Goal: Task Accomplishment & Management: Manage account settings

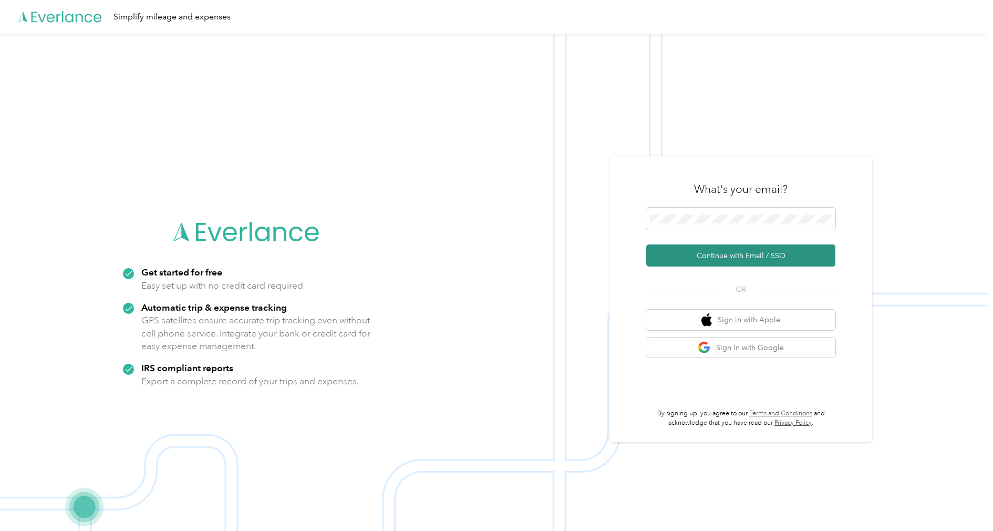
click at [693, 254] on button "Continue with Email / SSO" at bounding box center [740, 255] width 189 height 22
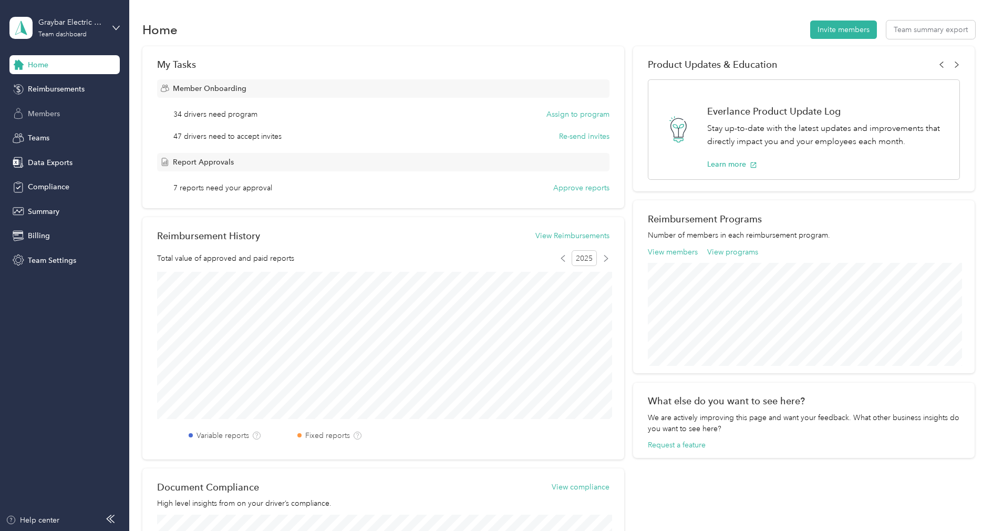
click at [59, 116] on span "Members" at bounding box center [44, 113] width 32 height 11
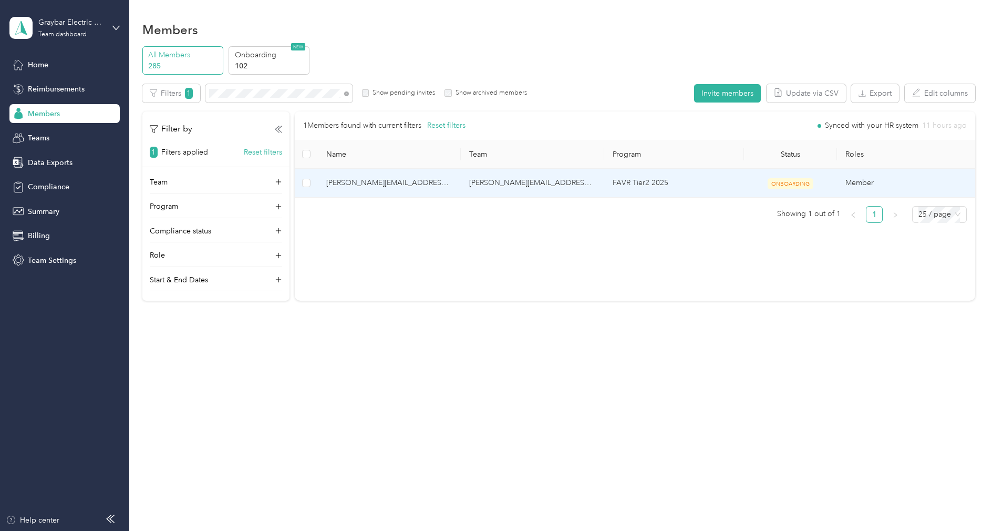
click at [387, 183] on span "[PERSON_NAME][EMAIL_ADDRESS][PERSON_NAME][DOMAIN_NAME]" at bounding box center [389, 183] width 127 height 12
click at [355, 183] on span "[PERSON_NAME]" at bounding box center [389, 183] width 127 height 12
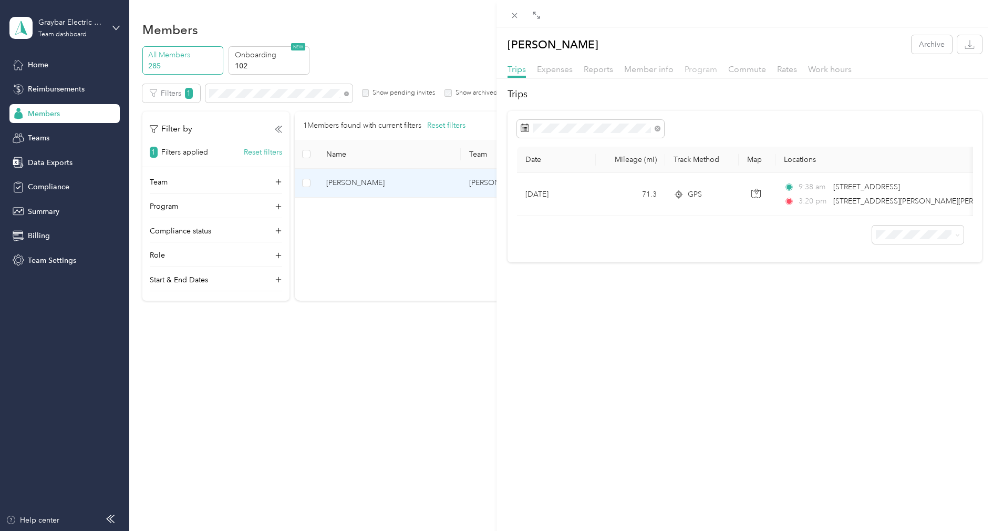
click at [695, 71] on span "Program" at bounding box center [700, 69] width 33 height 10
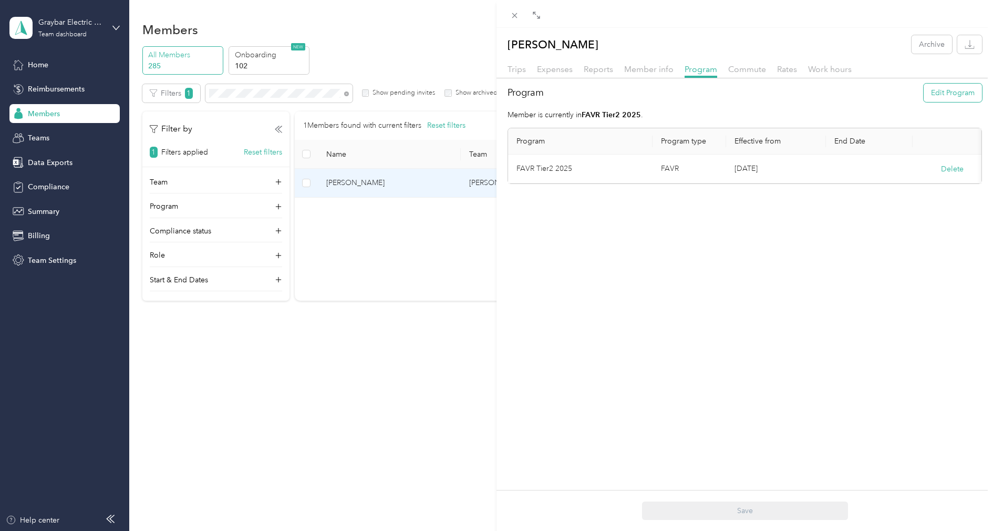
click at [941, 91] on button "Edit Program" at bounding box center [952, 93] width 58 height 18
click at [573, 230] on span "FAVR Tier1 2025 (FAVR)" at bounding box center [564, 227] width 80 height 9
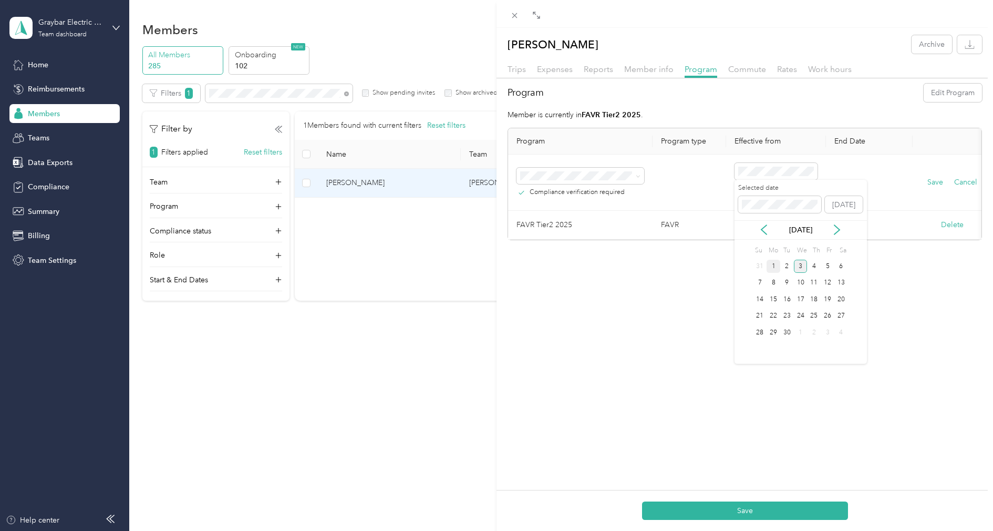
click at [771, 263] on div "1" at bounding box center [773, 265] width 14 height 13
click at [956, 222] on button "Delete" at bounding box center [952, 224] width 23 height 11
click at [901, 228] on button "Yes" at bounding box center [900, 231] width 20 height 17
click at [931, 180] on button "Save" at bounding box center [935, 182] width 16 height 12
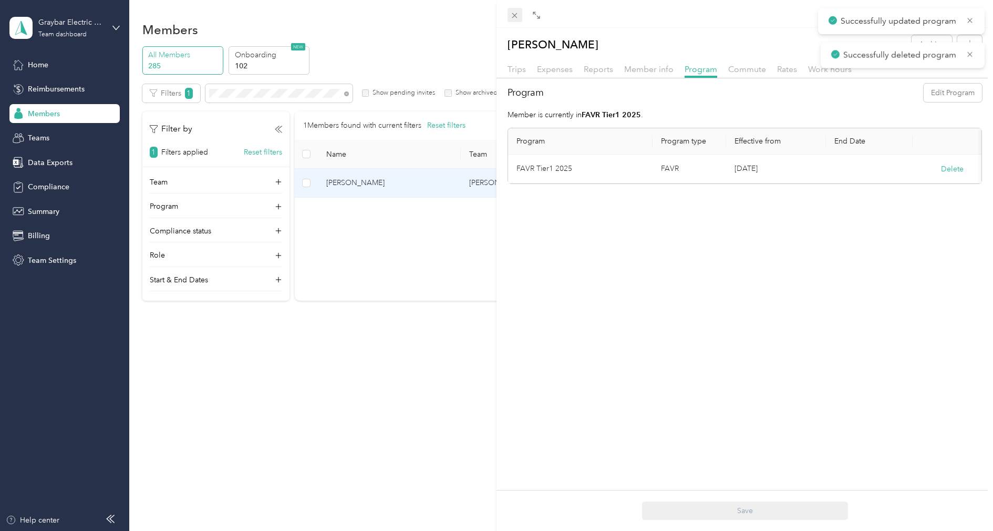
click at [517, 15] on icon at bounding box center [514, 15] width 9 height 9
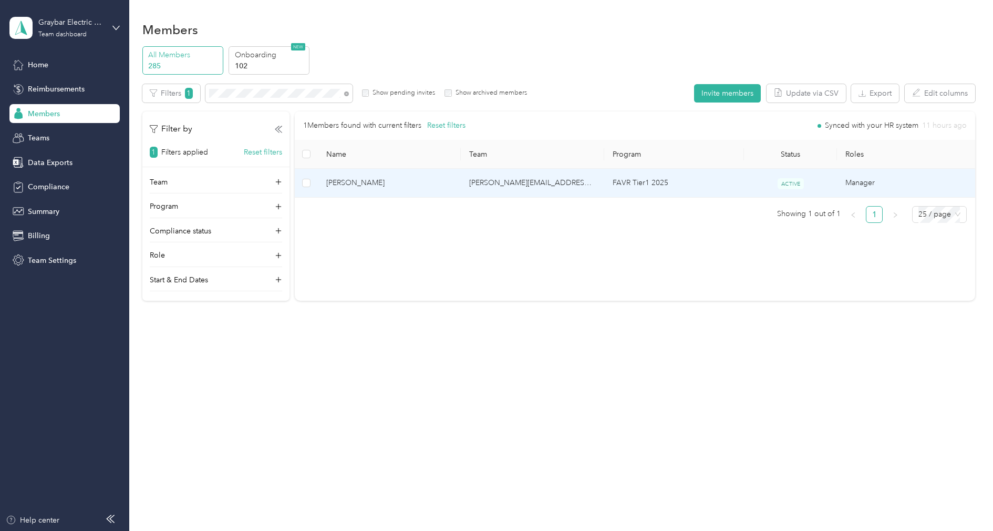
click at [458, 185] on td "[PERSON_NAME]" at bounding box center [389, 183] width 143 height 29
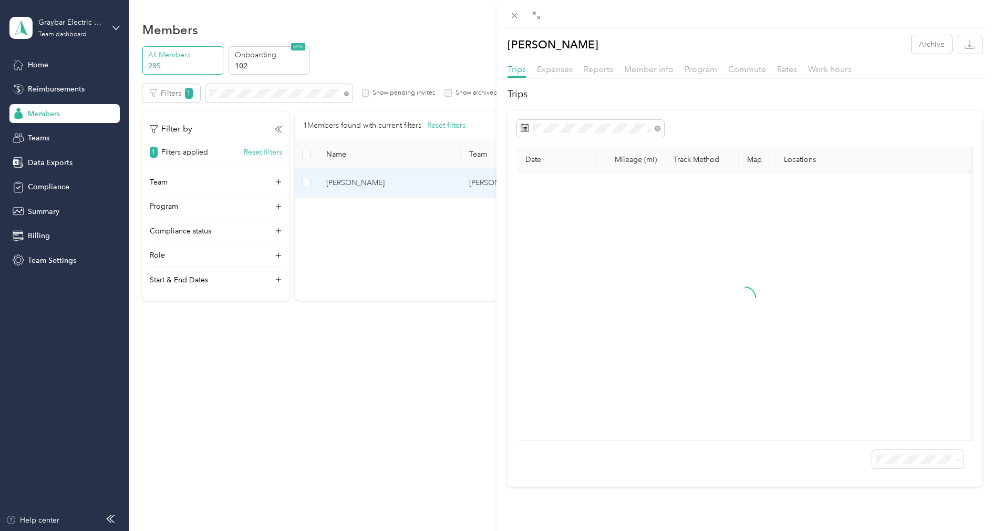
click at [681, 69] on div "Trips Expenses Reports Member info Program Commute Rates Work hours" at bounding box center [744, 70] width 496 height 15
click at [693, 69] on span "Program" at bounding box center [700, 69] width 33 height 10
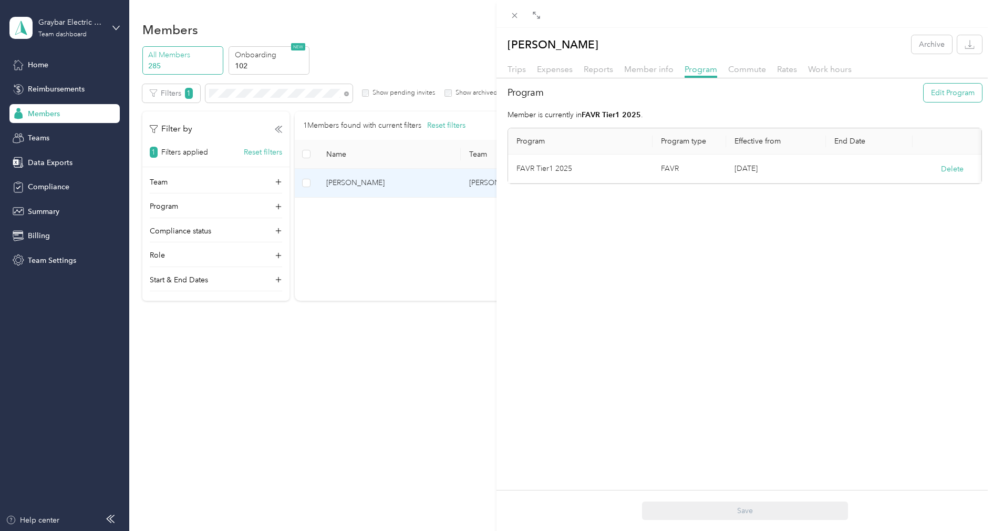
click at [944, 95] on button "Edit Program" at bounding box center [952, 93] width 58 height 18
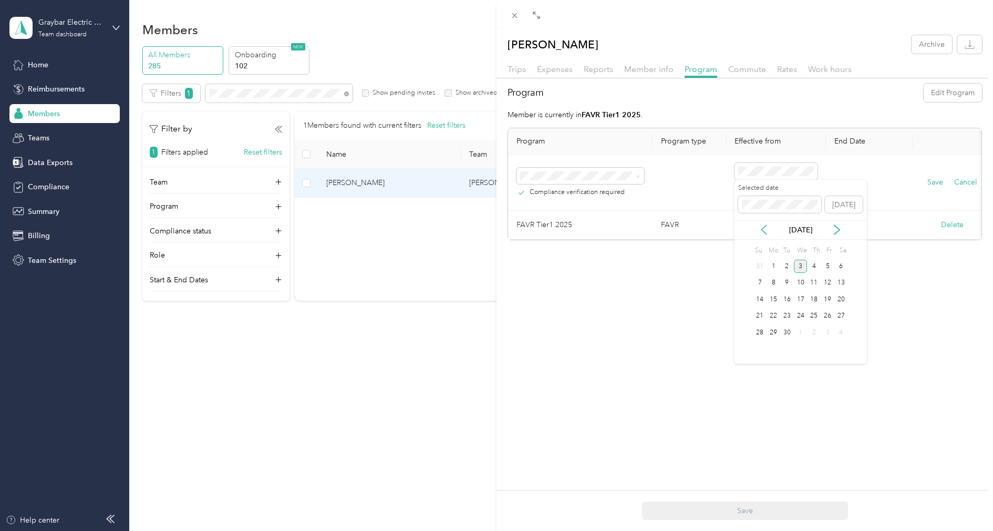
click at [767, 232] on icon at bounding box center [763, 229] width 11 height 11
click at [812, 300] on div "14" at bounding box center [814, 299] width 14 height 13
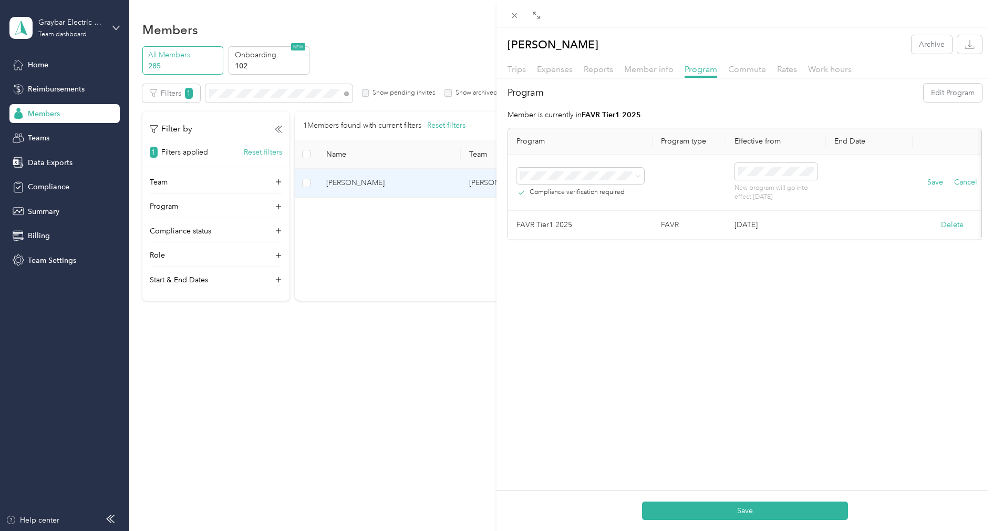
click at [592, 245] on span "FAVR Tier2 2025 (FAVR)" at bounding box center [564, 248] width 80 height 9
click at [930, 183] on button "Save" at bounding box center [935, 182] width 16 height 12
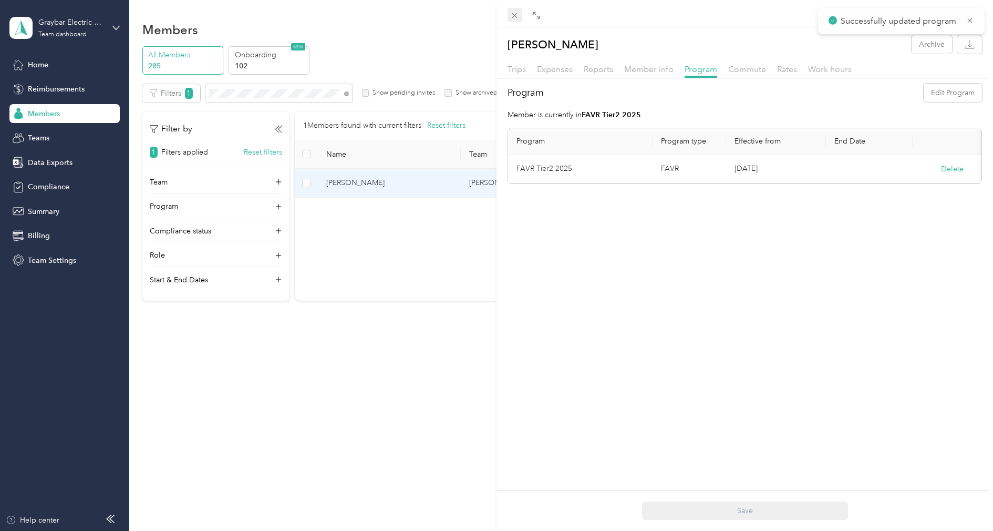
click at [513, 17] on icon at bounding box center [514, 15] width 5 height 5
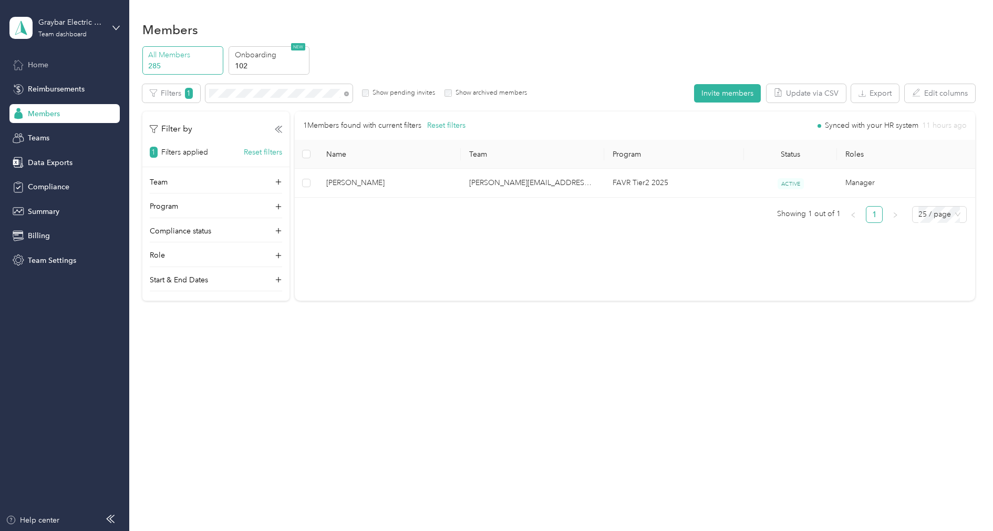
click at [43, 71] on div "Home" at bounding box center [64, 64] width 110 height 19
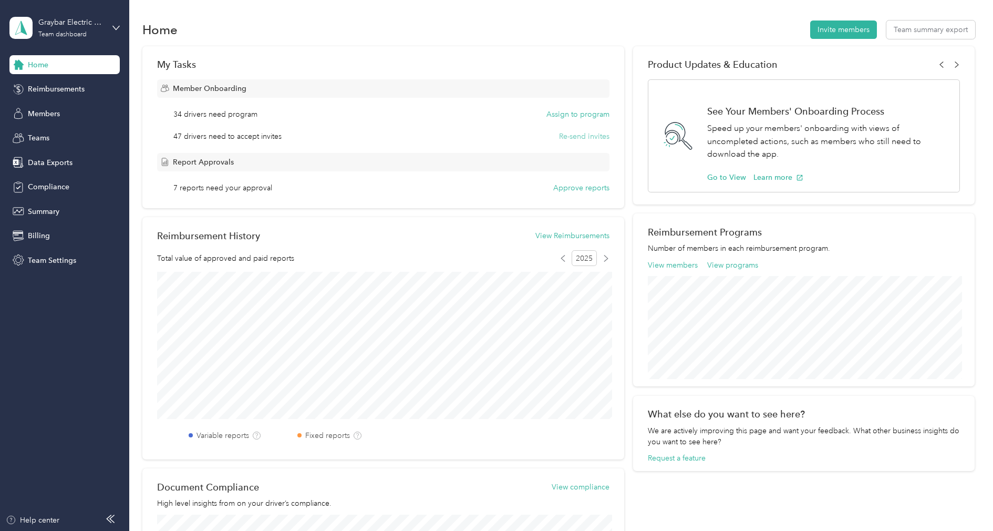
click at [588, 138] on button "Re-send invites" at bounding box center [584, 136] width 50 height 11
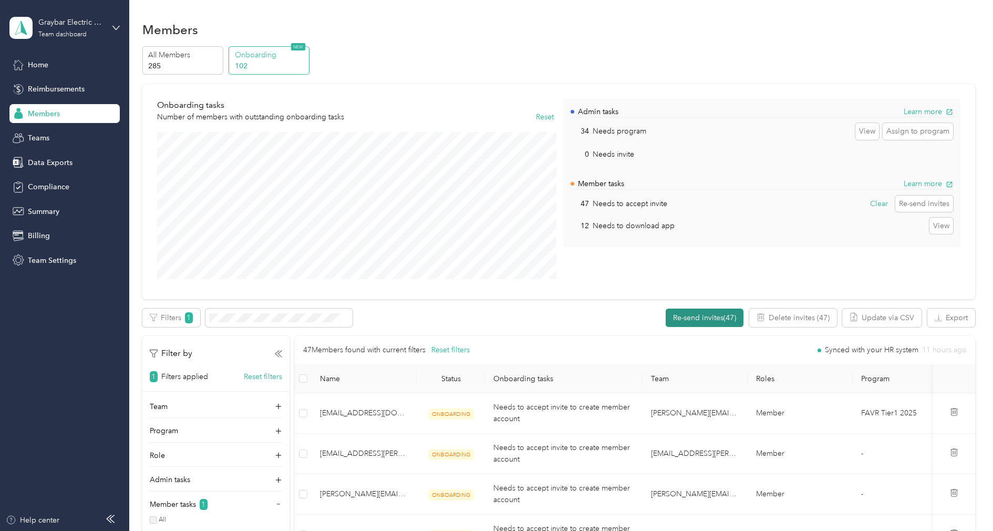
click at [730, 315] on button "Re-send invites (47)" at bounding box center [705, 317] width 78 height 18
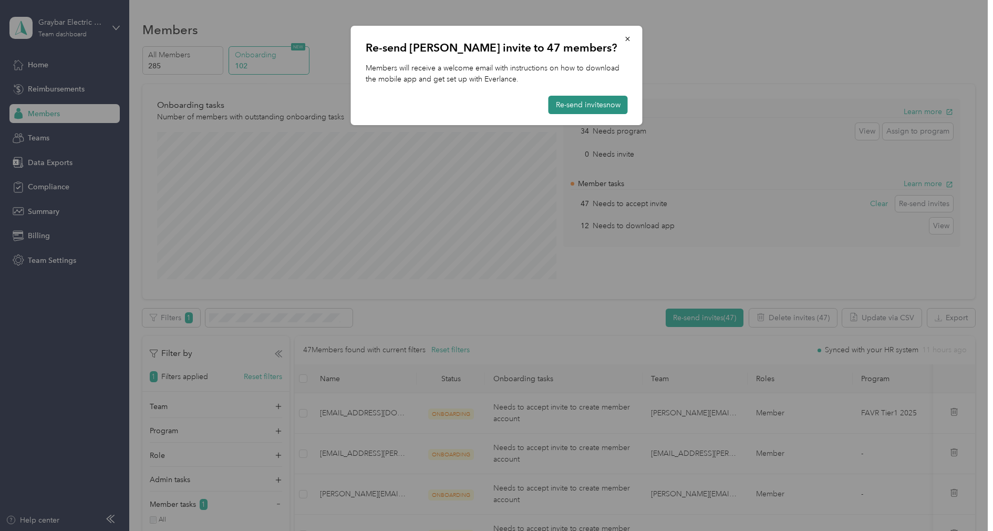
click at [606, 112] on button "Re-send invites now" at bounding box center [587, 105] width 79 height 18
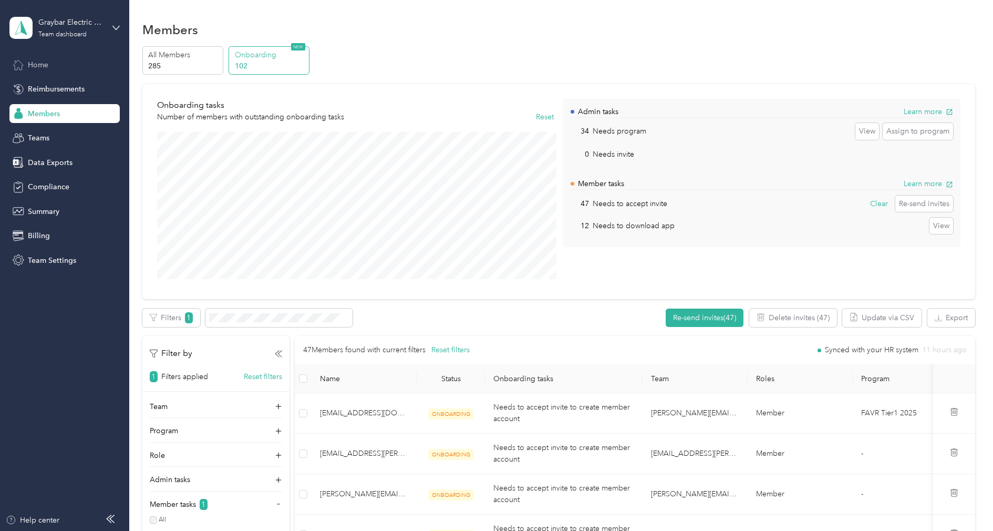
click at [61, 65] on div "Home" at bounding box center [64, 64] width 110 height 19
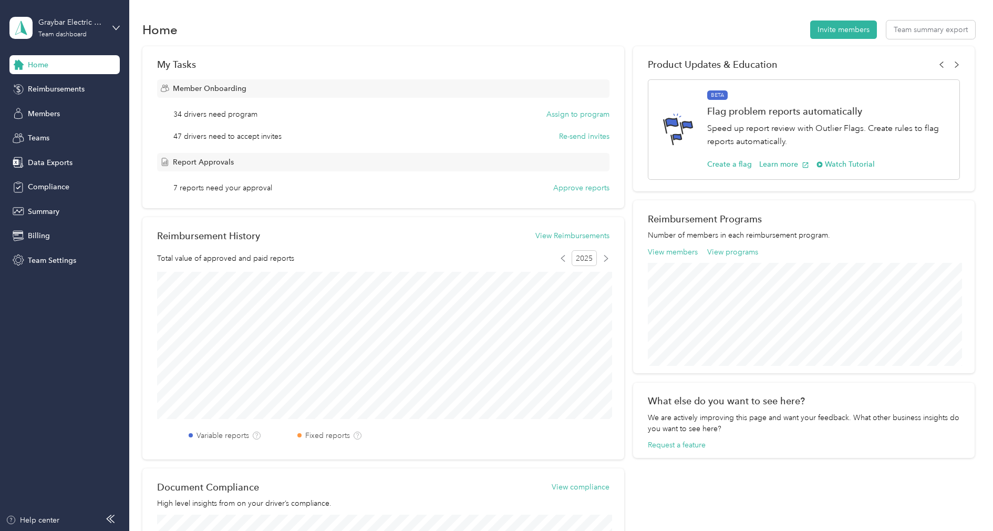
click at [63, 15] on div "Graybar Electric Company, Inc Team dashboard" at bounding box center [64, 27] width 110 height 37
click at [55, 130] on div "Log out" at bounding box center [39, 134] width 40 height 11
